Goal: Transaction & Acquisition: Purchase product/service

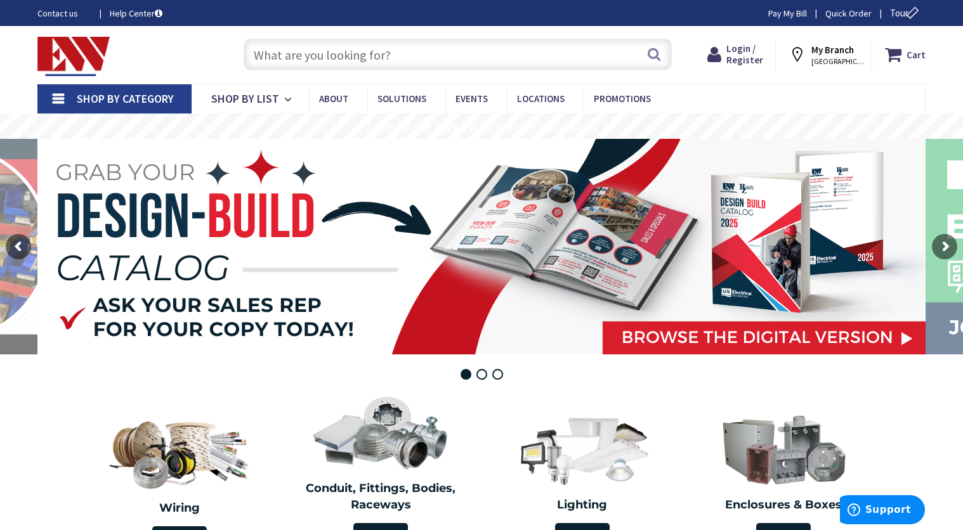
click at [838, 95] on nav "Shop By Category Conduit and Fittings Cable Tray & Accessories Cable Trays Cabl…" at bounding box center [481, 99] width 888 height 30
click at [353, 63] on input "text" at bounding box center [458, 55] width 428 height 32
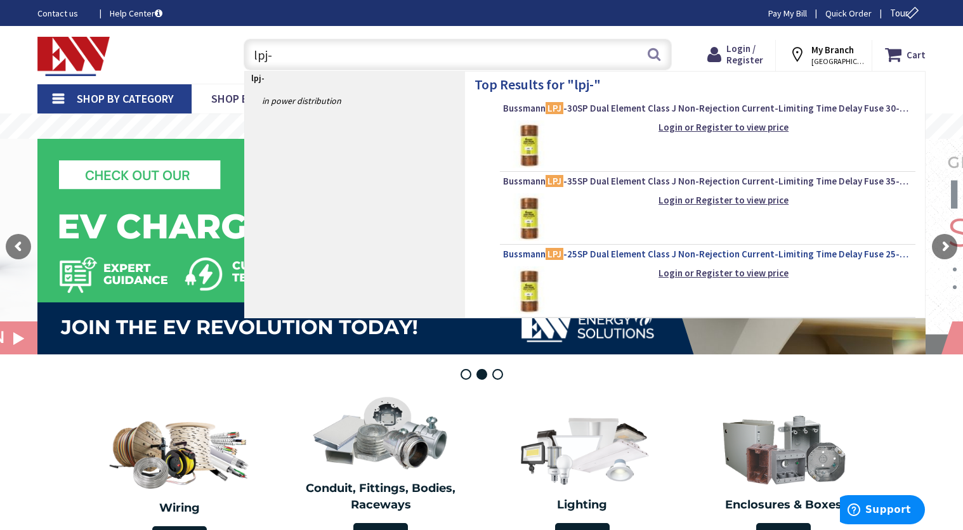
type input "lpj-"
click at [579, 253] on span "Bussmann LPJ -25SP Dual Element Class J Non-Rejection Current-Limiting Time Del…" at bounding box center [707, 254] width 409 height 13
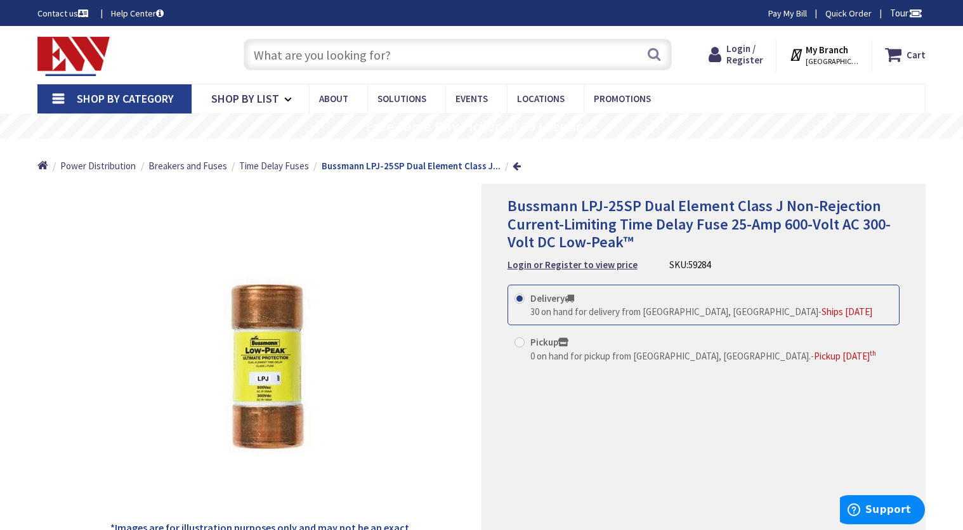
click at [841, 63] on span "[GEOGRAPHIC_DATA], [GEOGRAPHIC_DATA]" at bounding box center [833, 61] width 54 height 10
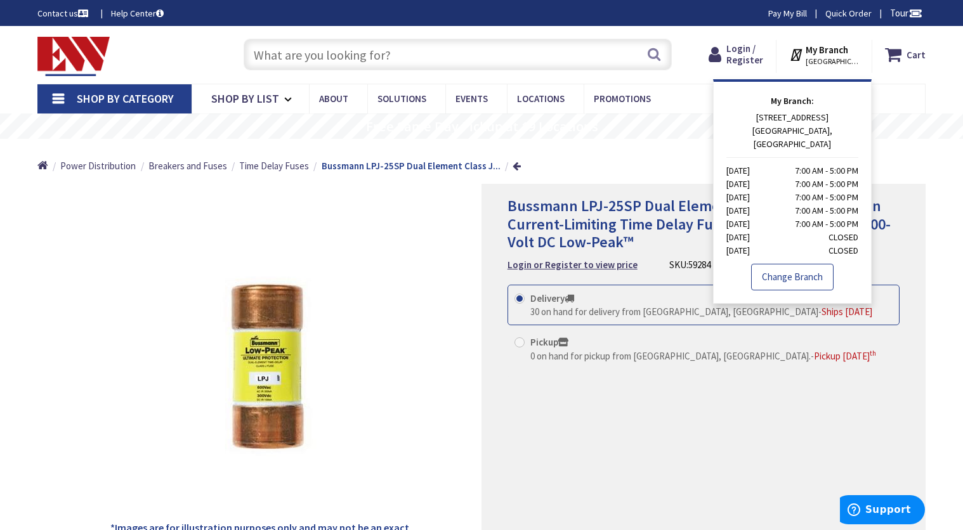
click at [801, 264] on link "Change Branch" at bounding box center [792, 277] width 82 height 27
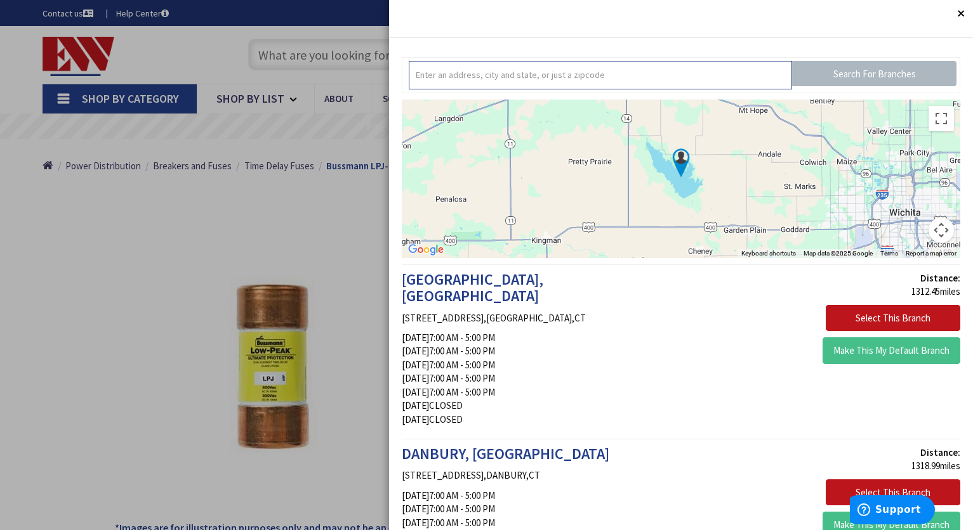
click at [599, 79] on input "text" at bounding box center [600, 75] width 383 height 29
type input "06498"
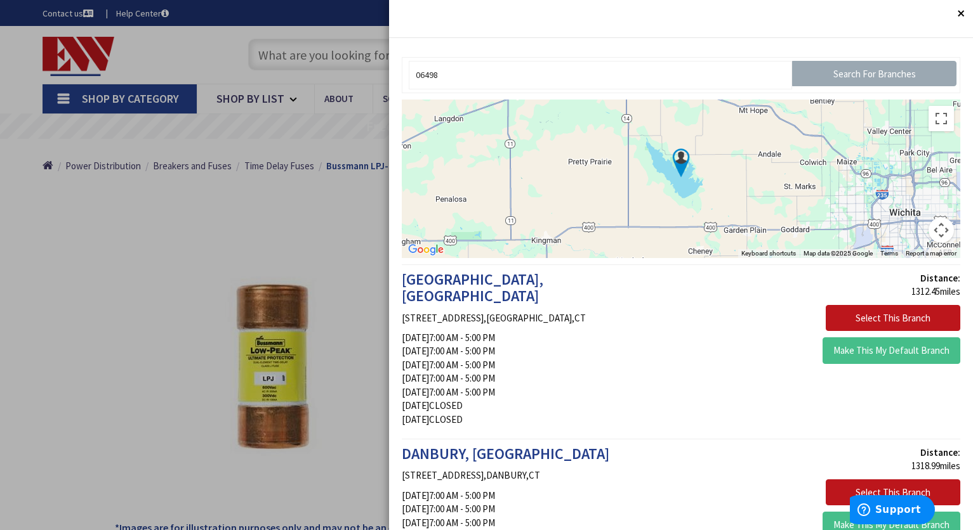
click at [800, 81] on input "Search For Branches" at bounding box center [874, 73] width 164 height 25
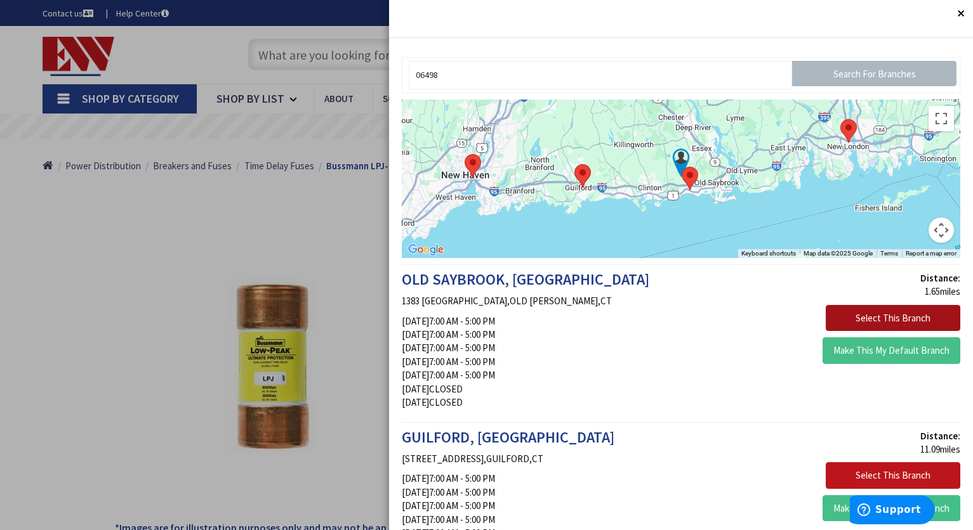
click at [847, 315] on button "Select This Branch" at bounding box center [892, 318] width 135 height 27
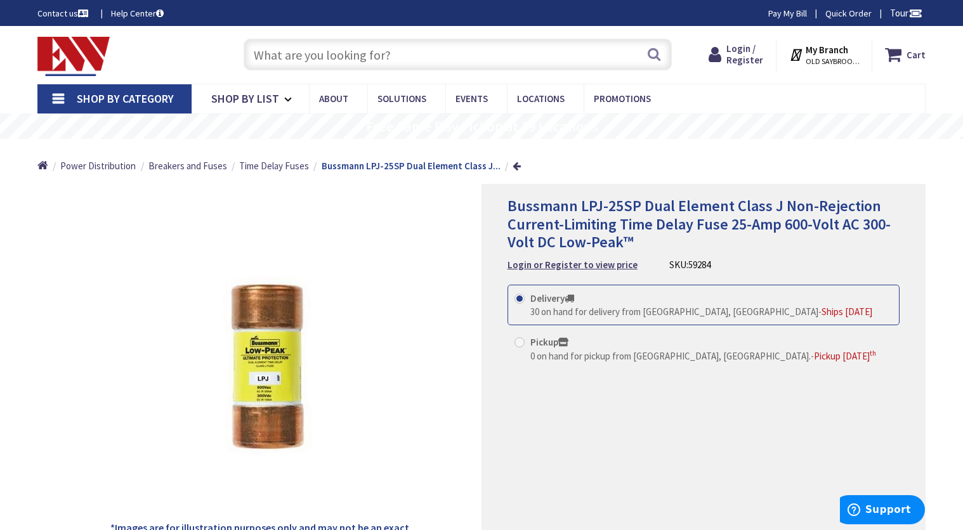
click at [891, 162] on div "Home Power Distribution Breakers and Fuses Time Delay Fuses Bussmann LPJ-25SP D…" at bounding box center [482, 161] width 952 height 45
click at [617, 267] on strong "Login or Register to view price" at bounding box center [573, 265] width 130 height 12
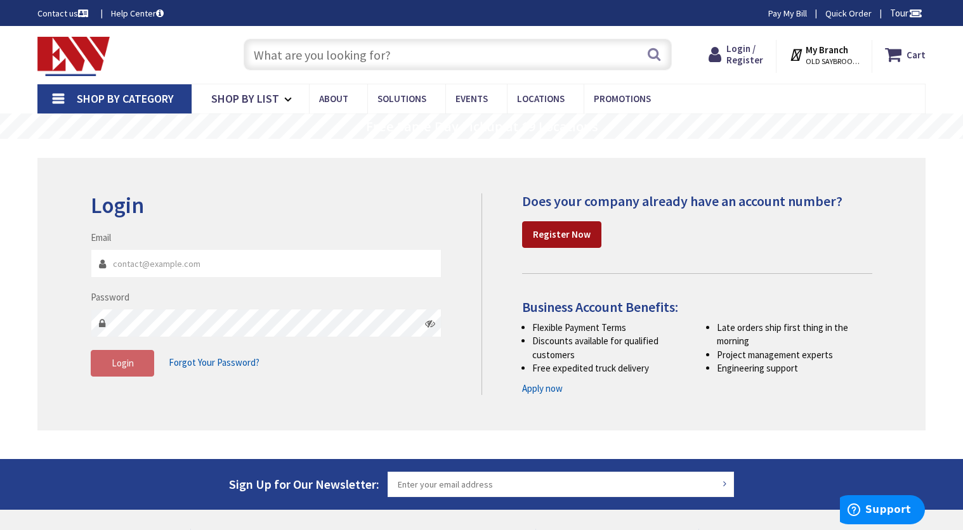
click at [556, 225] on link "Register Now" at bounding box center [561, 234] width 79 height 27
click at [556, 235] on strong "Register Now" at bounding box center [562, 234] width 58 height 12
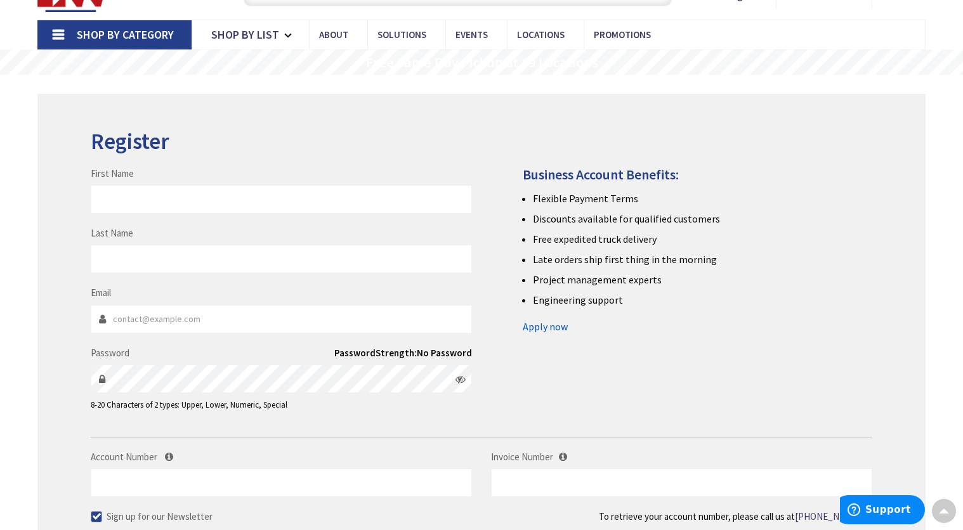
scroll to position [63, 0]
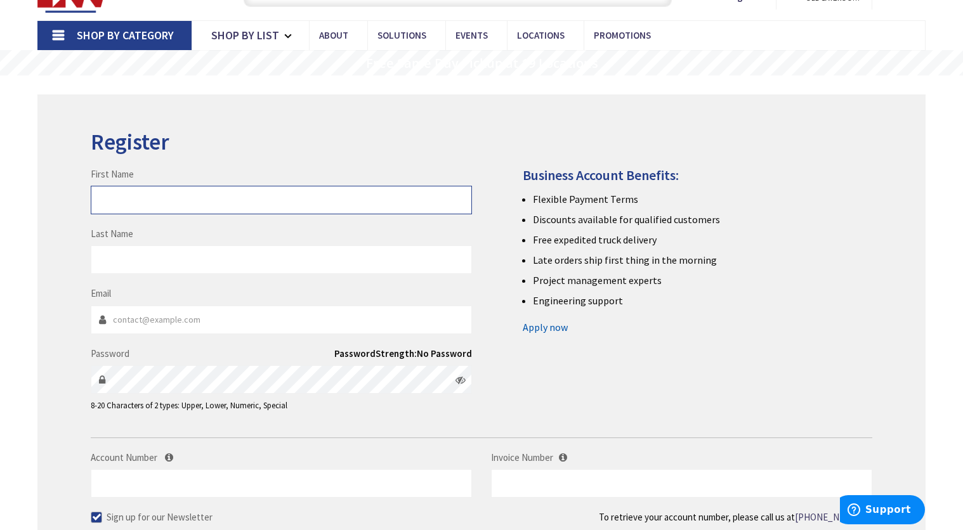
click at [339, 207] on input "First Name" at bounding box center [281, 200] width 381 height 29
type input "s"
type input "[PERSON_NAME]"
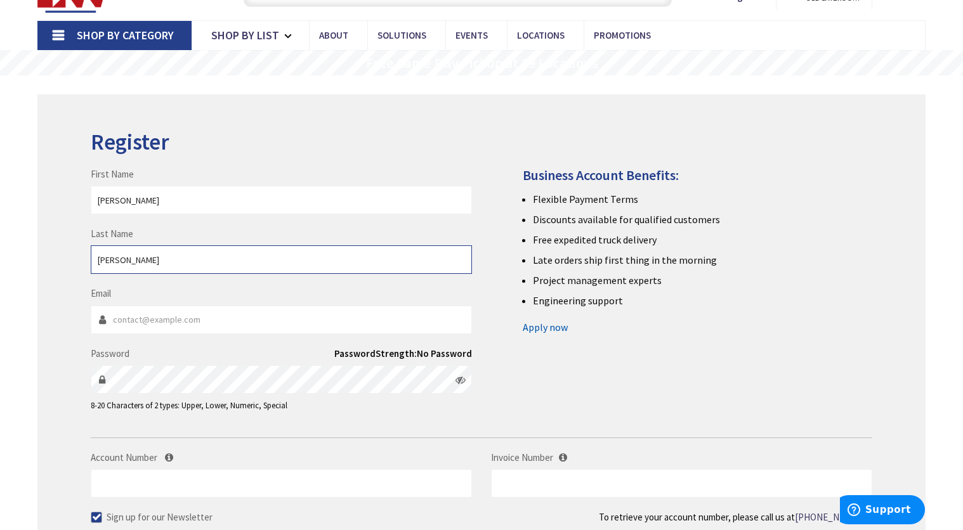
type input "[PERSON_NAME]"
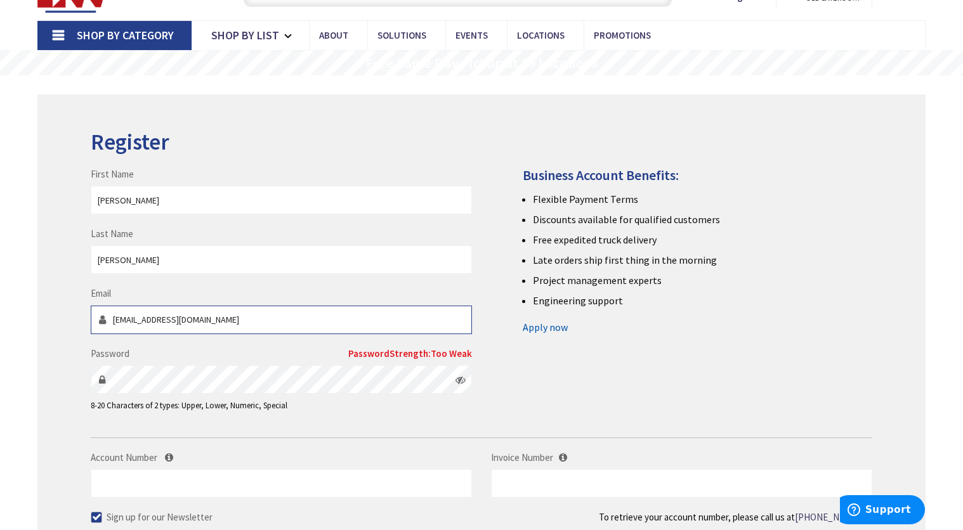
type input "stevensm@theleeco.com"
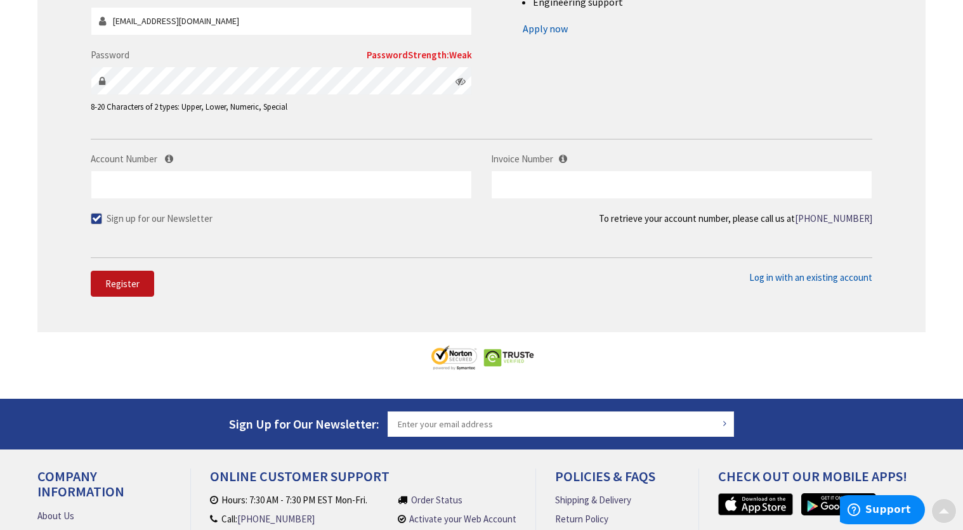
scroll to position [381, 0]
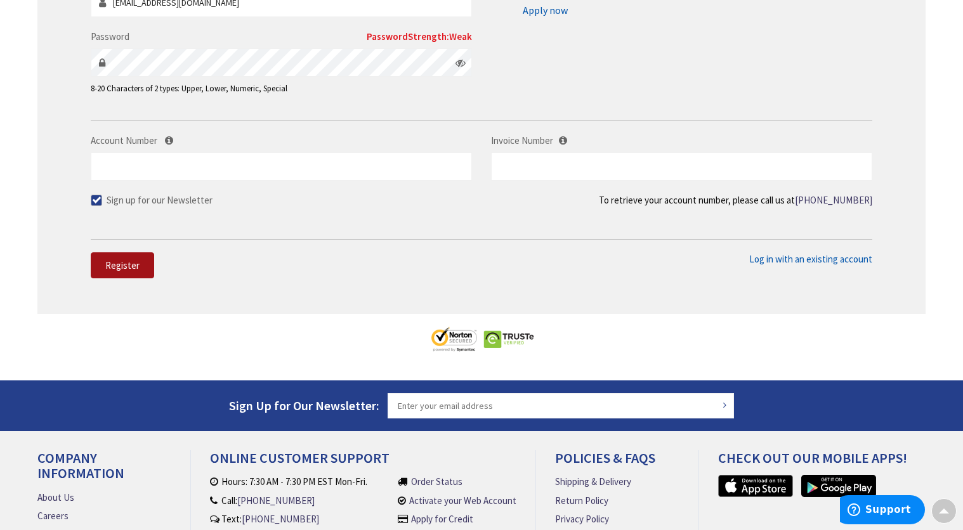
click at [124, 266] on span "Register" at bounding box center [122, 266] width 34 height 12
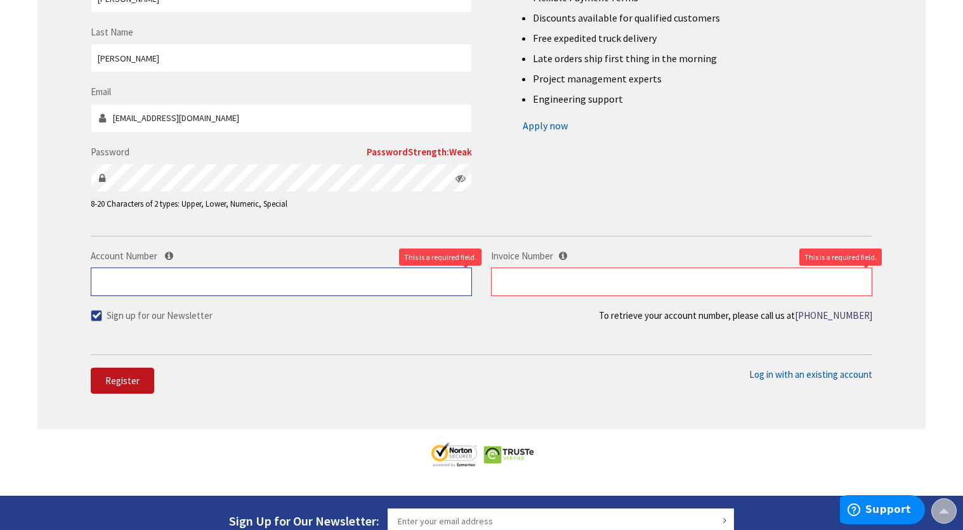
scroll to position [254, 0]
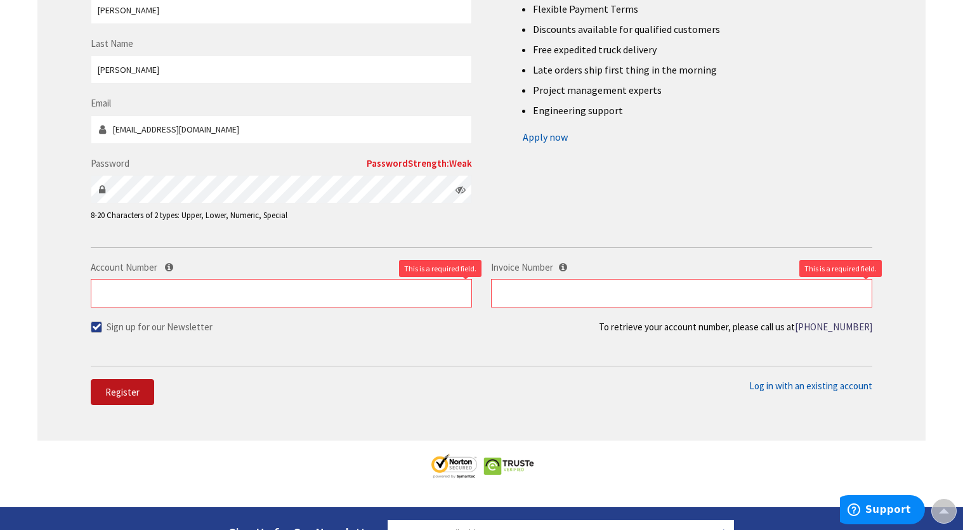
click at [94, 329] on span at bounding box center [96, 327] width 11 height 11
click at [94, 329] on input "Sign up for our Newsletter" at bounding box center [98, 327] width 8 height 8
checkbox input "false"
click at [121, 393] on span "Register" at bounding box center [122, 392] width 34 height 12
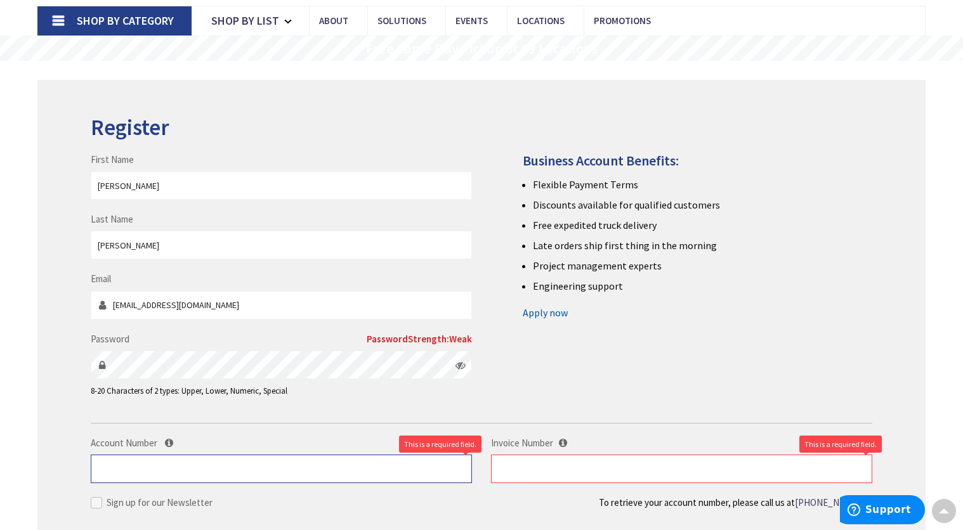
scroll to position [0, 0]
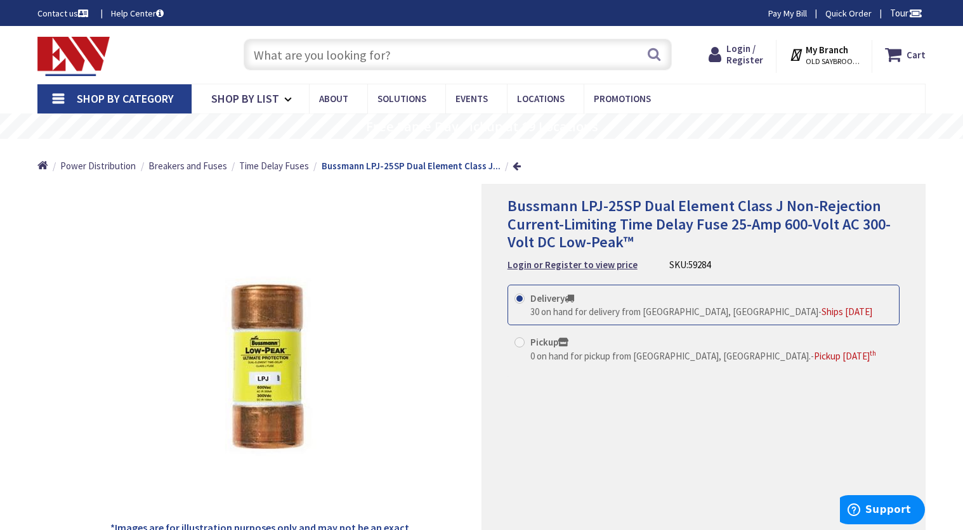
click at [81, 513] on div "*Images are for illustration purposes only and may not be an exact representati…" at bounding box center [259, 367] width 444 height 367
